Goal: Information Seeking & Learning: Learn about a topic

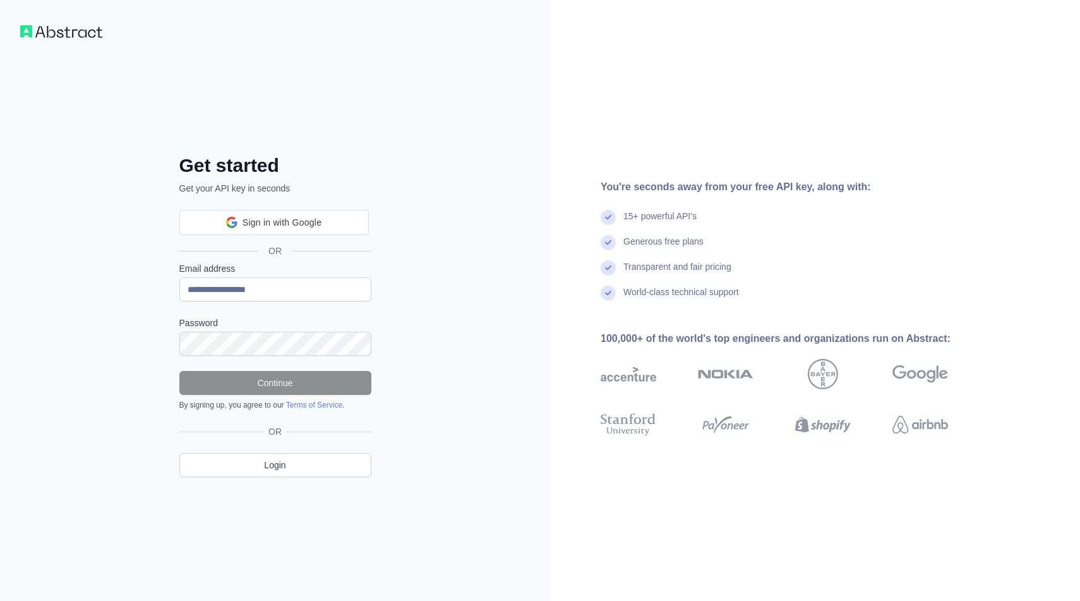
click at [561, 304] on div "You're seconds away from your free API key, along with: 15+ powerful API's Gene…" at bounding box center [779, 300] width 459 height 243
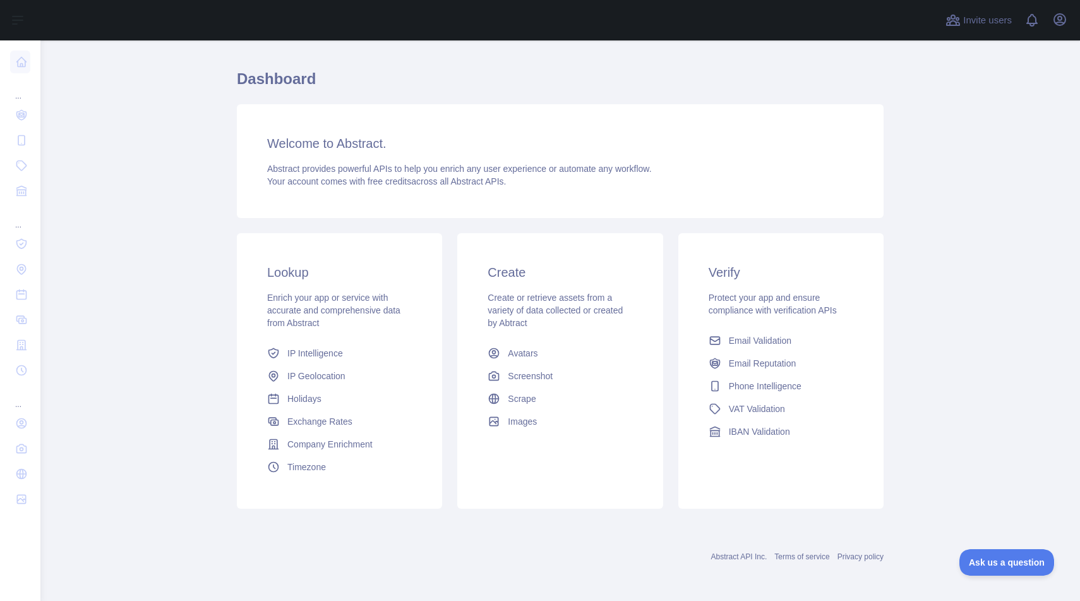
scroll to position [28, 0]
click at [766, 336] on span "Email Validation" at bounding box center [760, 339] width 63 height 13
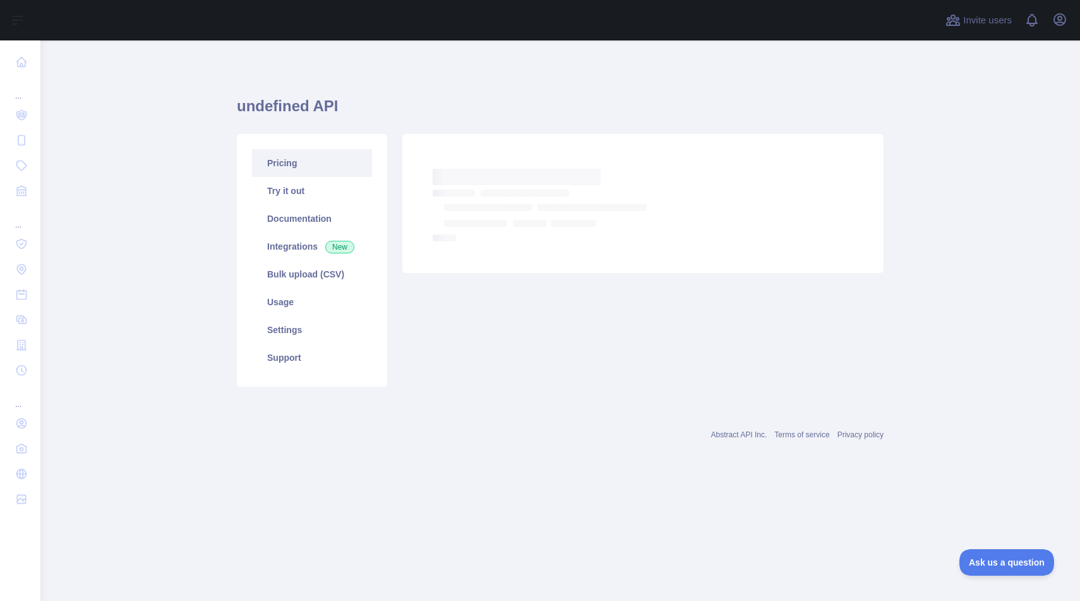
click at [293, 157] on link "Pricing" at bounding box center [312, 163] width 120 height 28
click at [308, 191] on link "Try it out" at bounding box center [312, 191] width 120 height 28
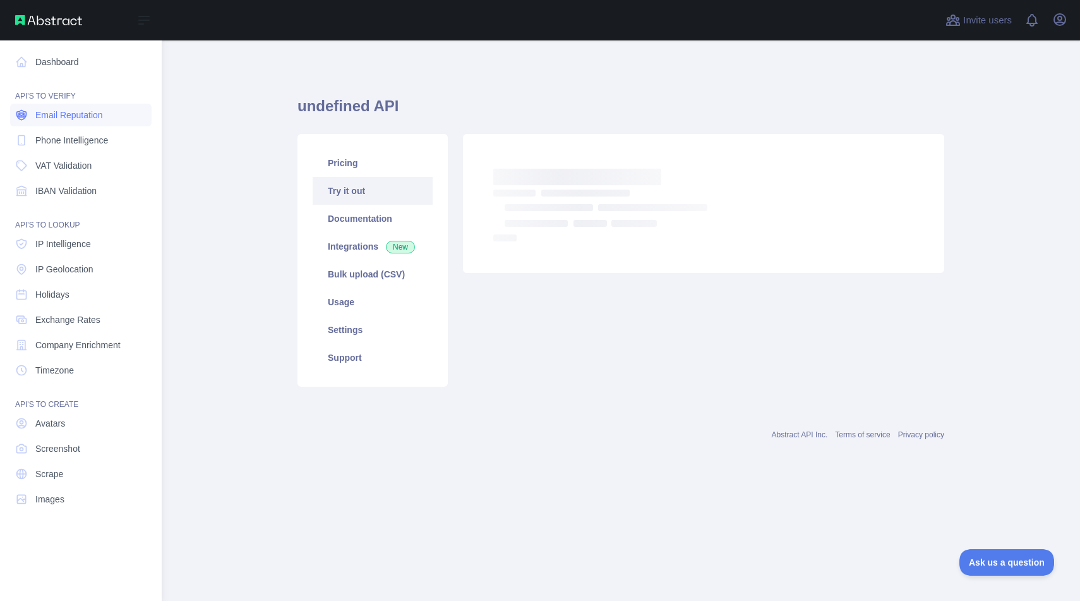
click at [88, 116] on span "Email Reputation" at bounding box center [69, 115] width 68 height 13
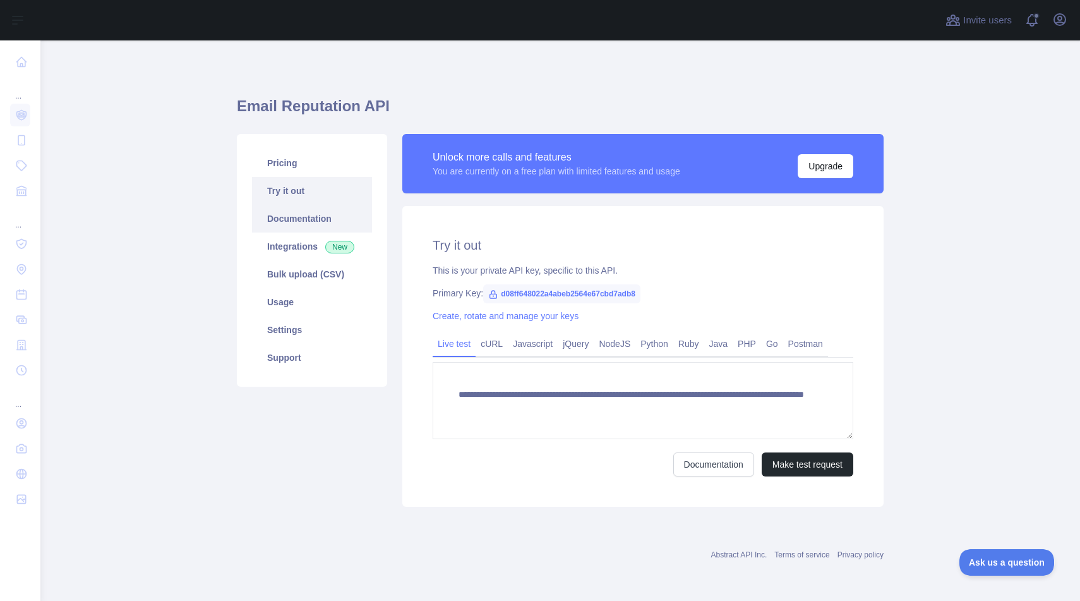
click at [342, 218] on link "Documentation" at bounding box center [312, 219] width 120 height 28
click at [319, 220] on link "Documentation" at bounding box center [312, 219] width 120 height 28
click at [304, 241] on link "Integrations New" at bounding box center [312, 246] width 120 height 28
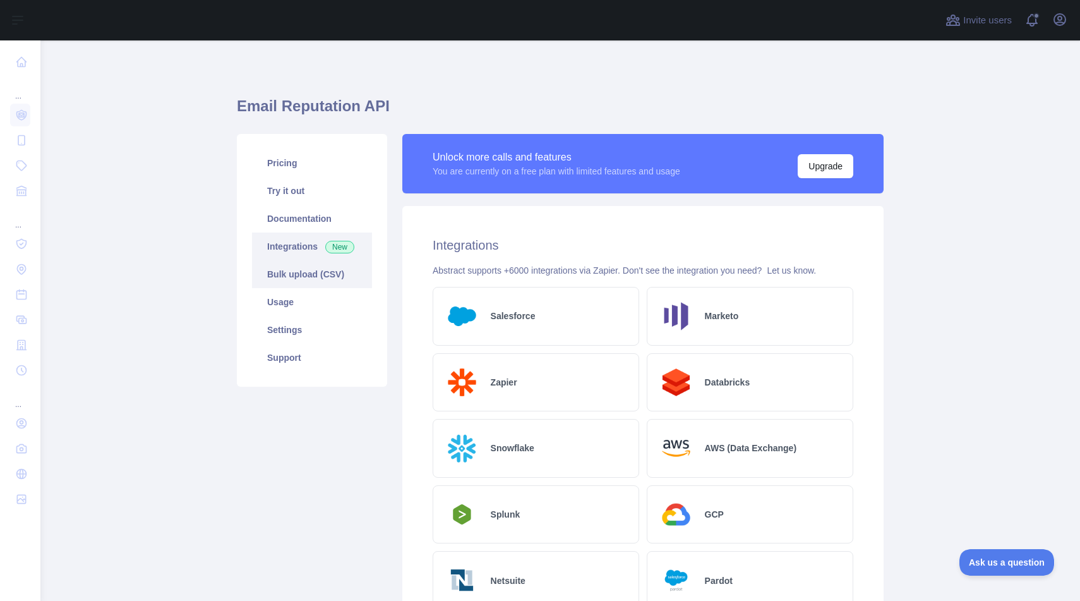
click at [291, 283] on link "Bulk upload (CSV)" at bounding box center [312, 274] width 120 height 28
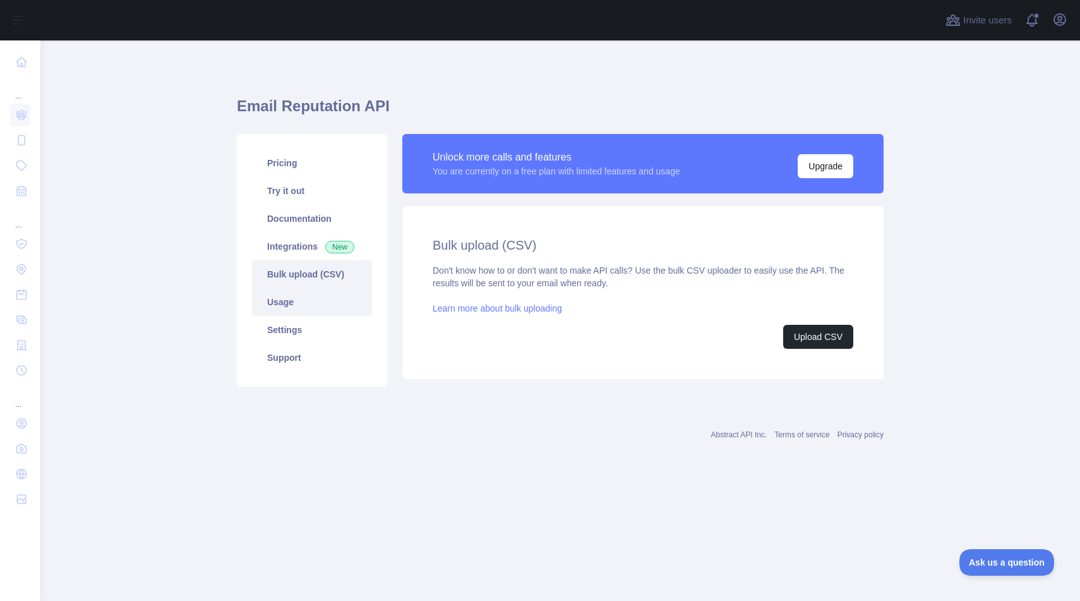
click at [296, 299] on link "Usage" at bounding box center [312, 302] width 120 height 28
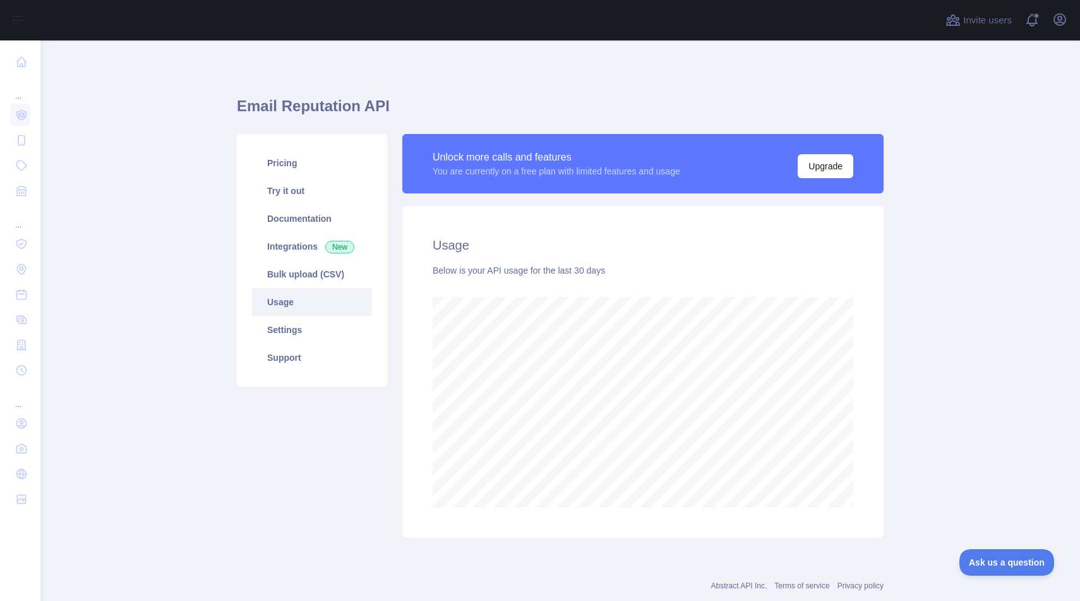
scroll to position [560, 1030]
click at [300, 324] on link "Settings" at bounding box center [312, 330] width 120 height 28
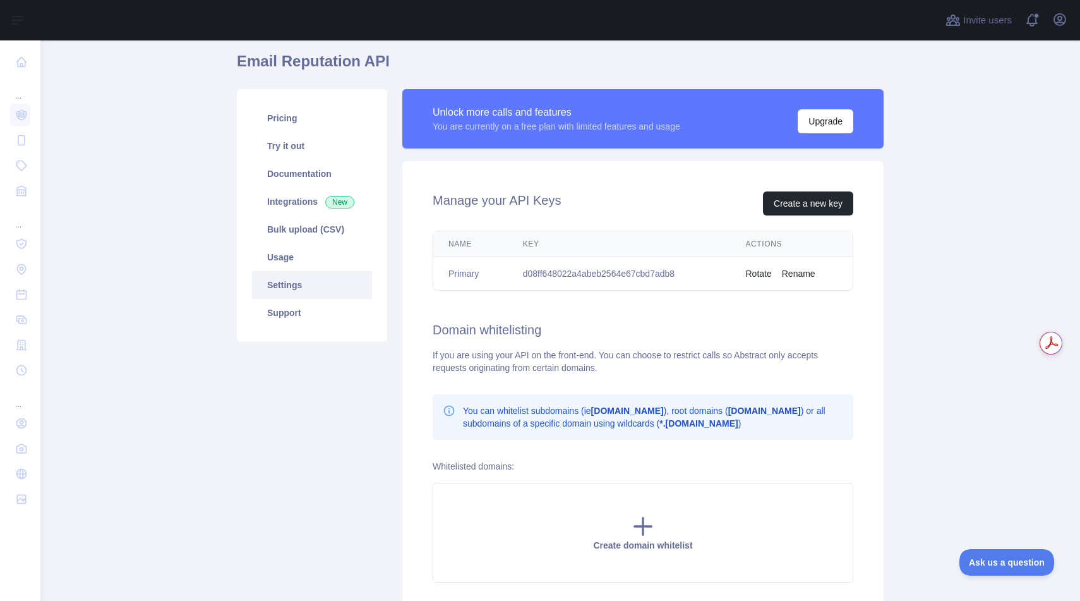
scroll to position [40, 0]
